Goal: Obtain resource: Download file/media

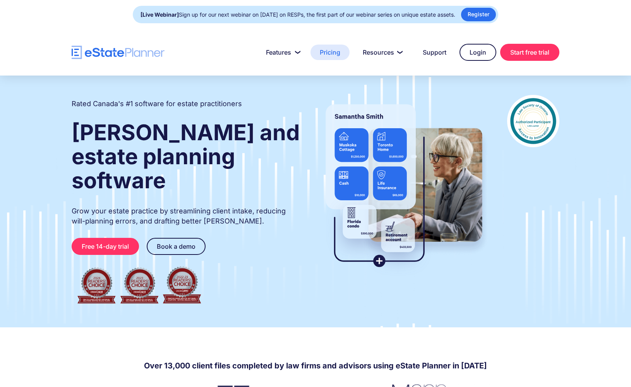
click at [327, 54] on link "Pricing" at bounding box center [330, 52] width 39 height 15
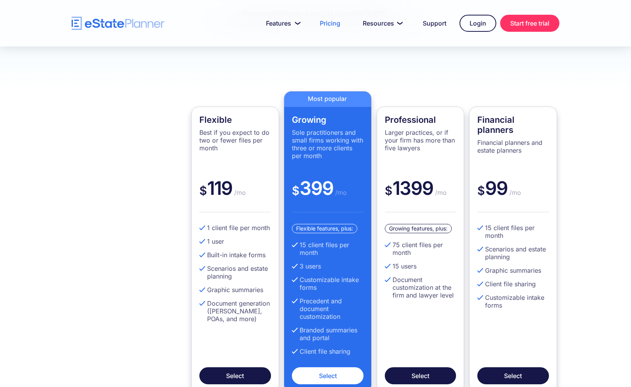
scroll to position [180, 0]
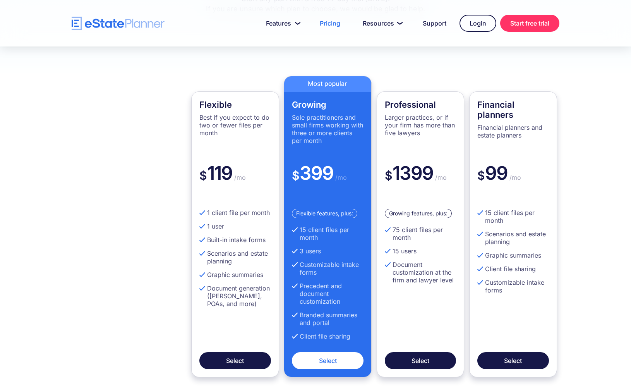
click at [146, 256] on div "Flexible Best if you expect to do two or fewer files per month $ 119 /mo 1 clie…" at bounding box center [315, 226] width 511 height 301
click at [156, 26] on img "home" at bounding box center [118, 24] width 93 height 14
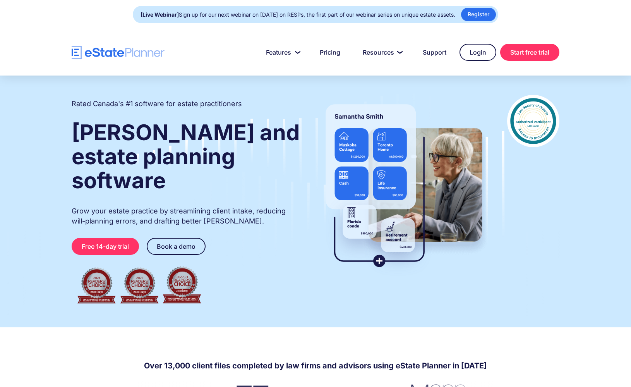
click at [210, 124] on strong "Wills and estate planning software" at bounding box center [186, 156] width 228 height 74
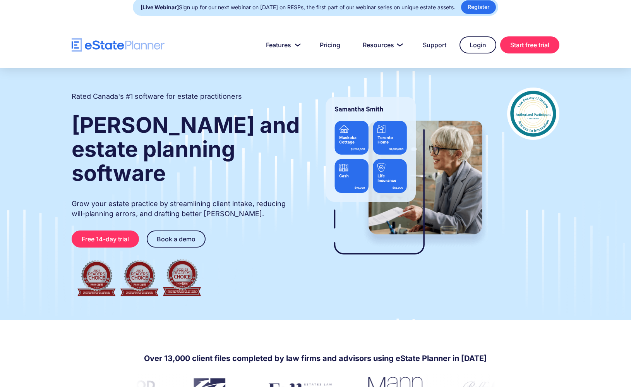
scroll to position [8, 0]
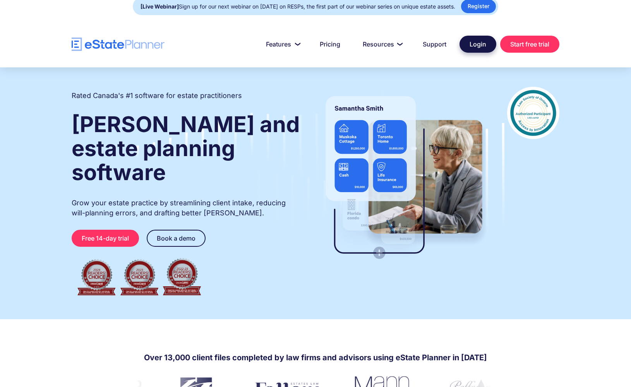
click at [474, 43] on link "Login" at bounding box center [478, 44] width 37 height 17
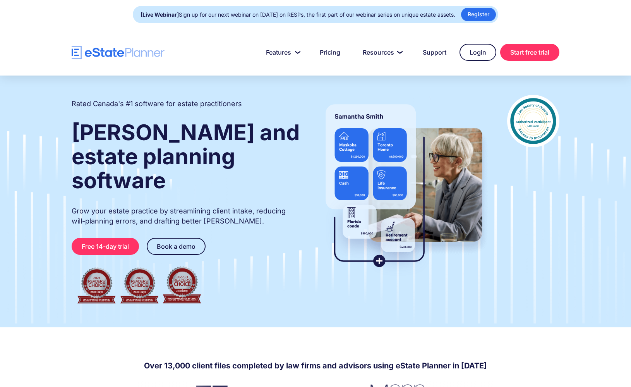
click at [289, 132] on h1 "[PERSON_NAME] and estate planning software" at bounding box center [186, 156] width 229 height 72
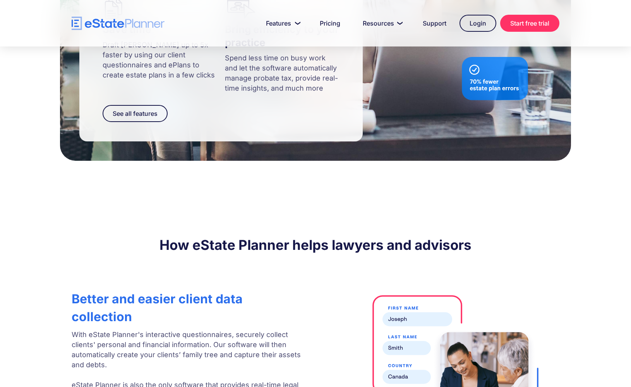
scroll to position [977, 0]
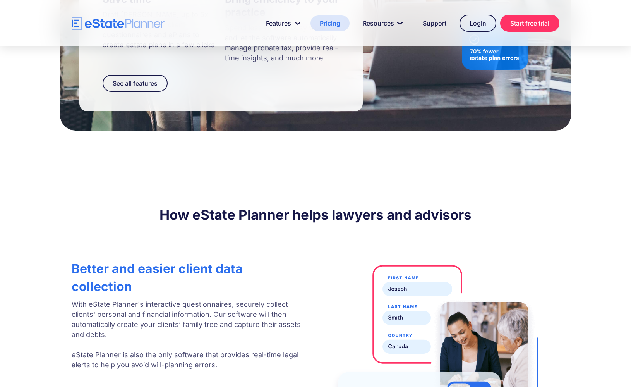
click at [327, 26] on link "Pricing" at bounding box center [330, 22] width 39 height 15
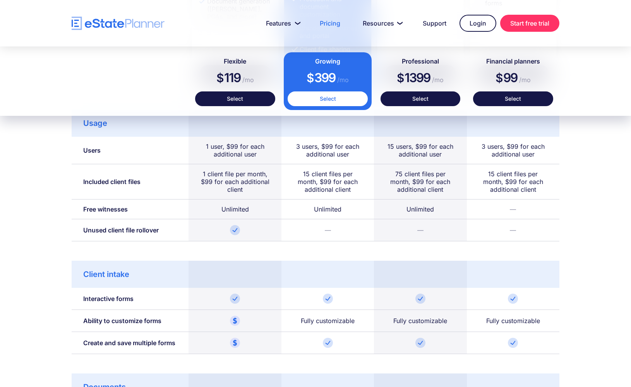
scroll to position [467, 0]
click at [124, 213] on div "Free witnesses" at bounding box center [105, 209] width 45 height 8
click at [194, 237] on div at bounding box center [235, 230] width 93 height 22
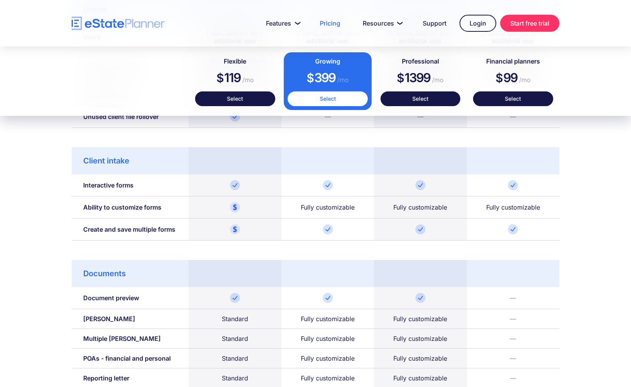
scroll to position [581, 0]
click at [194, 237] on div at bounding box center [235, 229] width 93 height 22
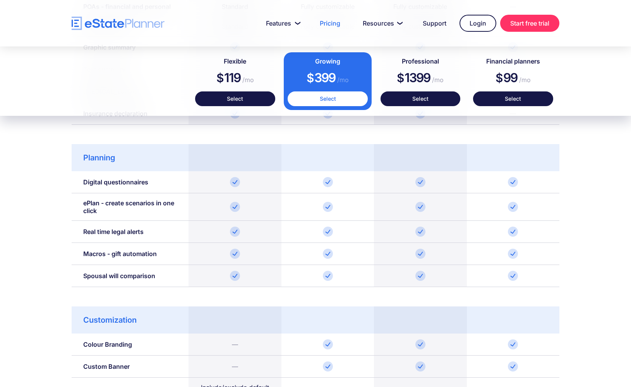
scroll to position [935, 0]
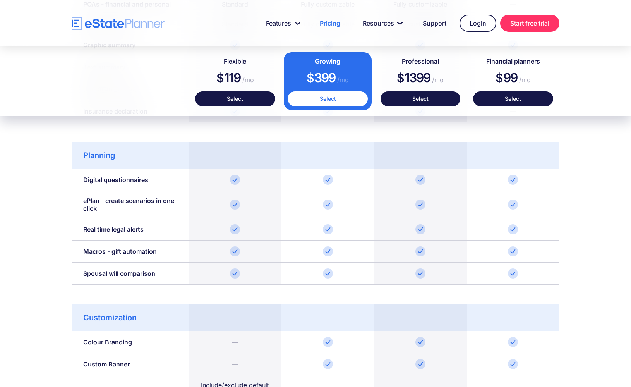
click at [194, 295] on div "Usage Users 1 user, $99 for each additional user 3 users, $99 for each addition…" at bounding box center [315, 88] width 511 height 892
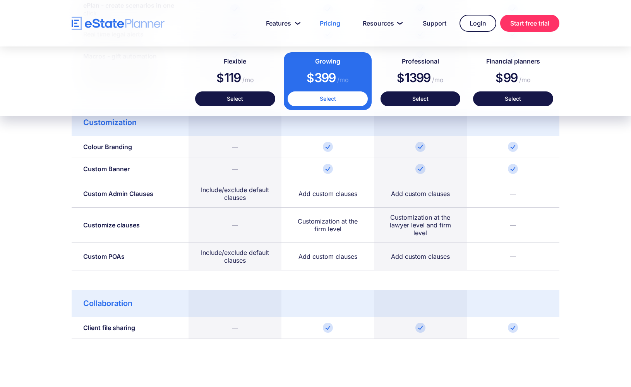
scroll to position [1130, 0]
click at [194, 295] on div at bounding box center [235, 303] width 93 height 27
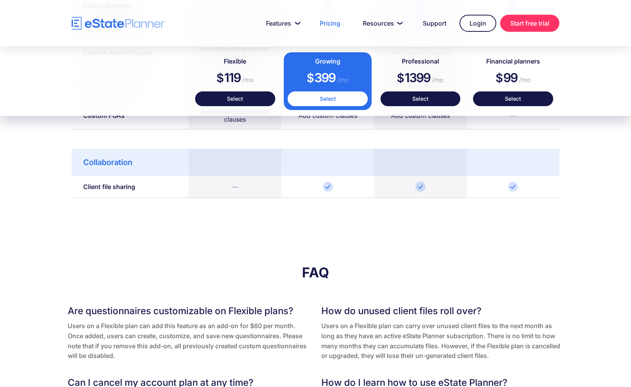
scroll to position [0, 0]
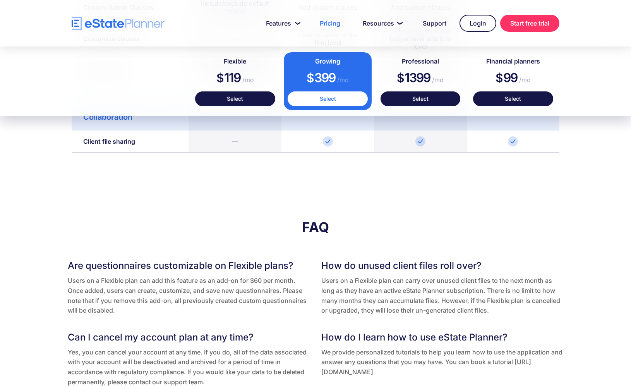
click at [194, 295] on p "Users on a Flexible plan can add this feature as an add-on for $60 per month. O…" at bounding box center [189, 296] width 242 height 40
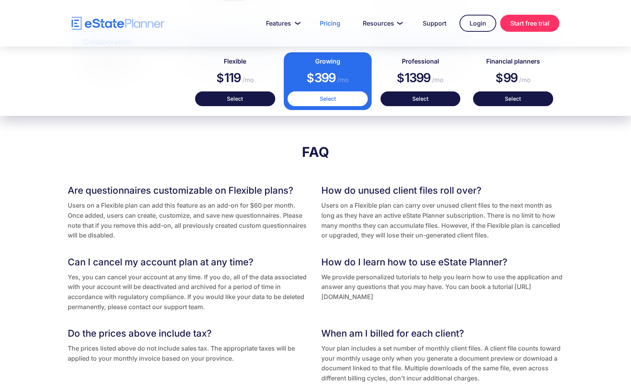
click at [194, 295] on p "Yes, you can cancel your account at any time. If you do, all of the data associ…" at bounding box center [189, 292] width 242 height 40
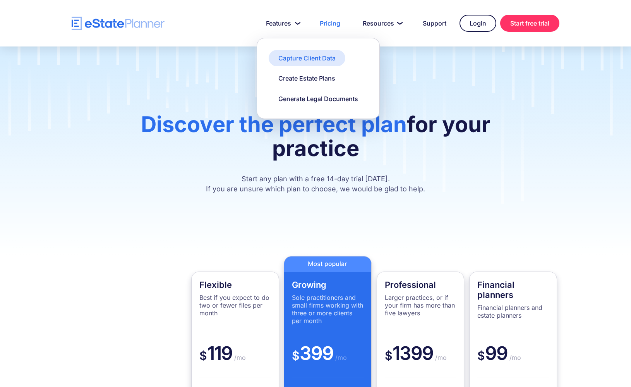
click at [294, 53] on link "Capture Client Data" at bounding box center [307, 58] width 77 height 16
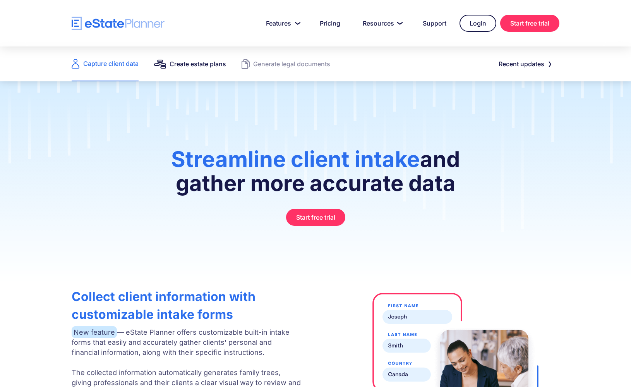
click at [197, 59] on div "Create estate plans" at bounding box center [198, 63] width 57 height 11
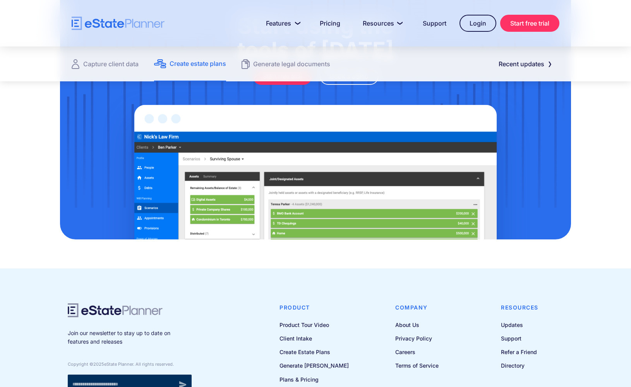
scroll to position [1015, 0]
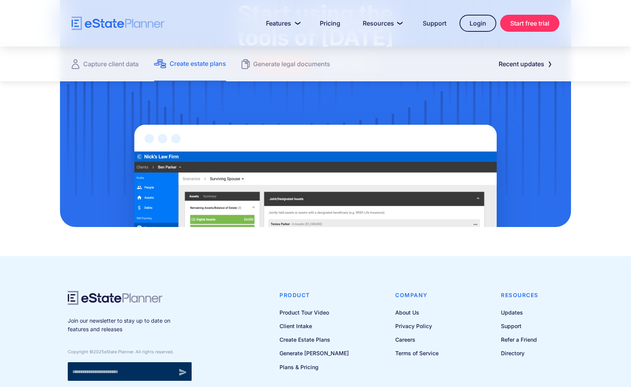
click at [166, 275] on div "Join our newsletter to stay up to date on features and releases Copyright © 202…" at bounding box center [315, 350] width 511 height 177
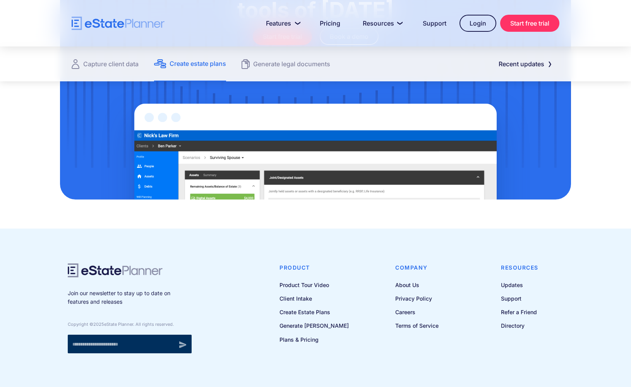
scroll to position [1043, 0]
click at [211, 270] on div "Join our newsletter to stay up to date on features and releases Copyright © 202…" at bounding box center [316, 308] width 496 height 90
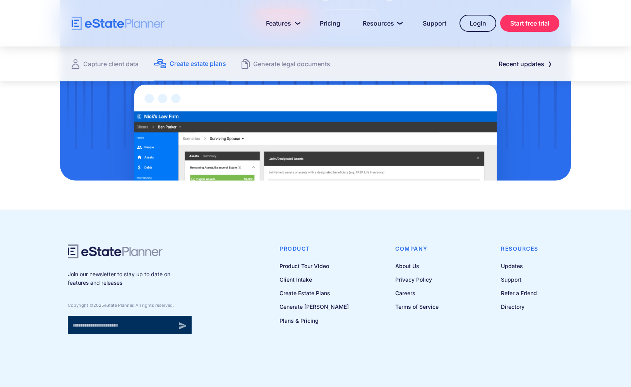
scroll to position [1063, 0]
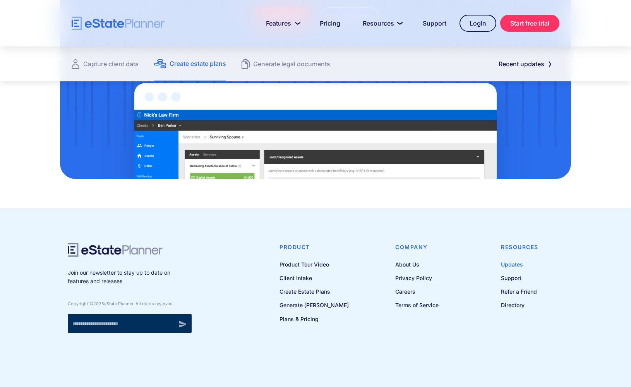
click at [512, 264] on link "Updates" at bounding box center [520, 265] width 38 height 10
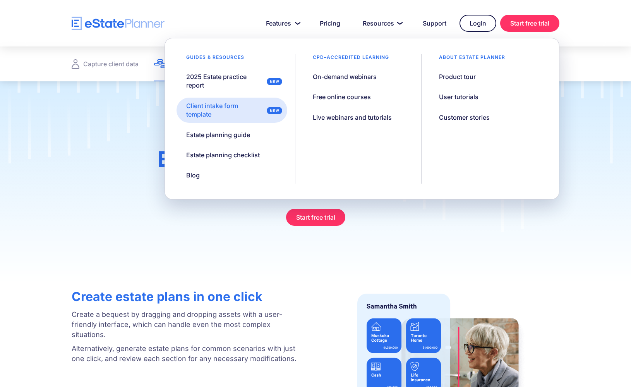
scroll to position [0, 0]
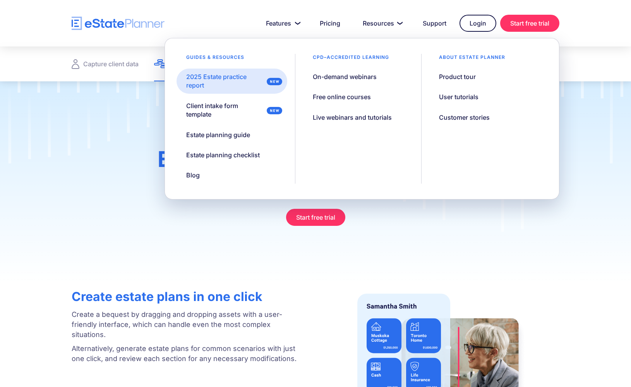
click at [252, 88] on div "2025 Estate practice report" at bounding box center [224, 80] width 77 height 17
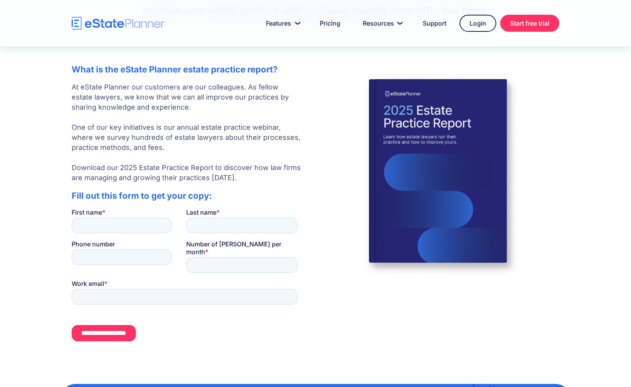
scroll to position [125, 0]
click at [143, 227] on input "First name *" at bounding box center [122, 224] width 100 height 15
type input "****"
type input "*******"
type input "**********"
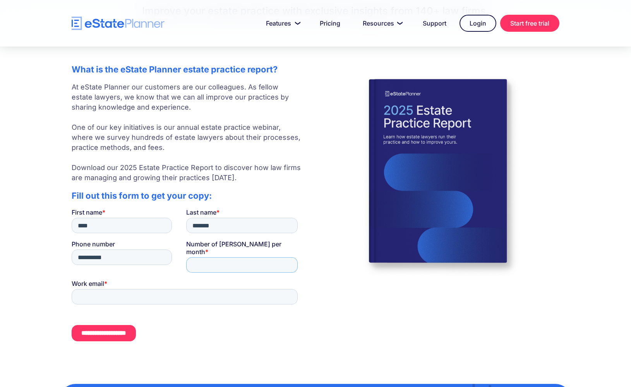
click at [226, 257] on input "Number of [PERSON_NAME] per month *" at bounding box center [242, 264] width 112 height 15
type input "*"
click at [167, 289] on input "Work email *" at bounding box center [185, 296] width 226 height 15
type input "**********"
click at [136, 327] on input "**********" at bounding box center [104, 333] width 64 height 16
